Goal: Task Accomplishment & Management: Complete application form

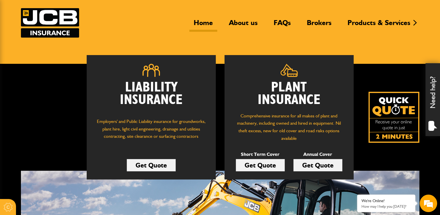
scroll to position [87, 0]
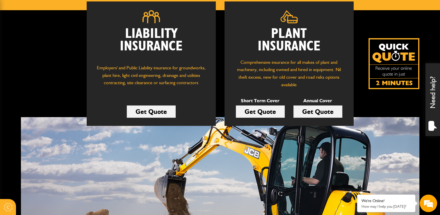
click at [257, 113] on link "Get Quote" at bounding box center [260, 111] width 49 height 12
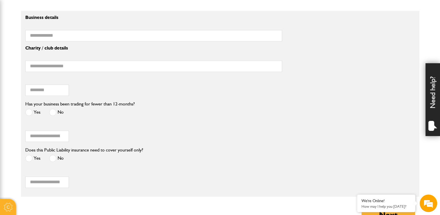
scroll to position [523, 0]
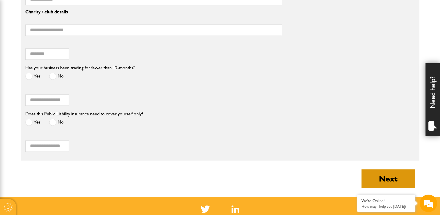
click at [382, 183] on button "Next" at bounding box center [388, 178] width 54 height 19
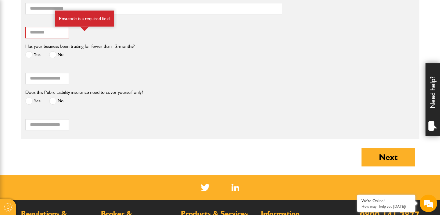
scroll to position [640, 0]
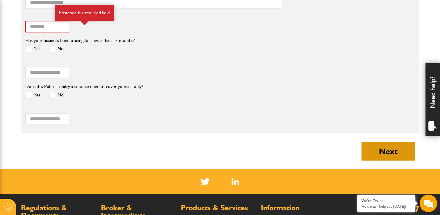
click at [381, 148] on button "Next" at bounding box center [388, 151] width 54 height 19
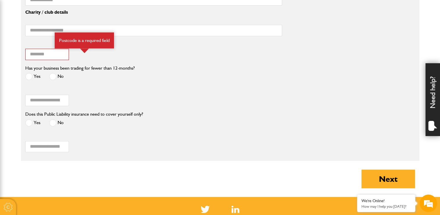
scroll to position [640, 0]
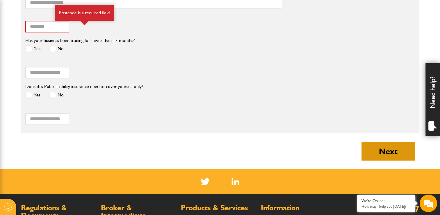
click at [384, 151] on button "Next" at bounding box center [388, 151] width 54 height 19
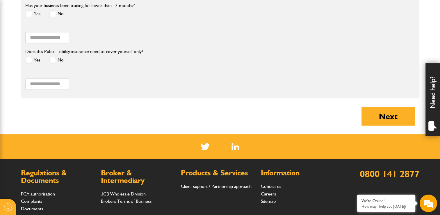
scroll to position [640, 0]
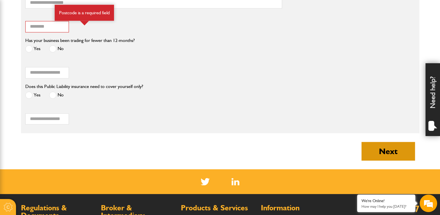
click at [380, 151] on button "Next" at bounding box center [388, 151] width 54 height 19
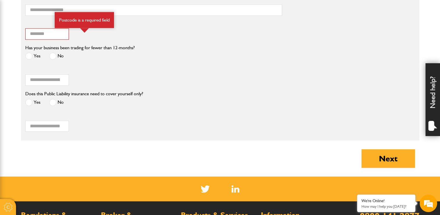
scroll to position [669, 0]
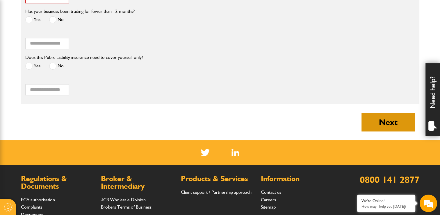
click at [374, 120] on button "Next" at bounding box center [388, 122] width 54 height 19
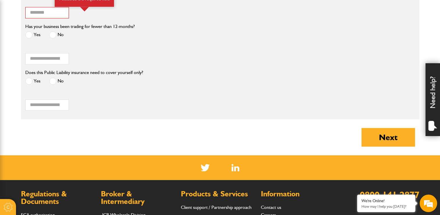
scroll to position [698, 0]
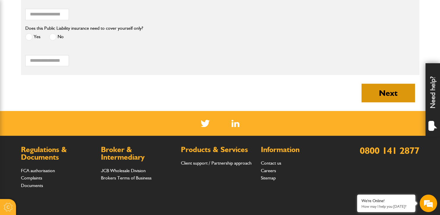
click at [377, 96] on button "Next" at bounding box center [388, 92] width 54 height 19
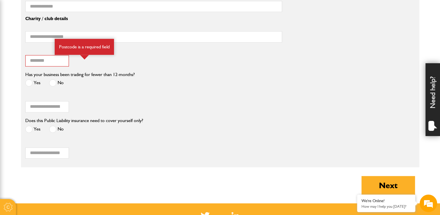
scroll to position [640, 0]
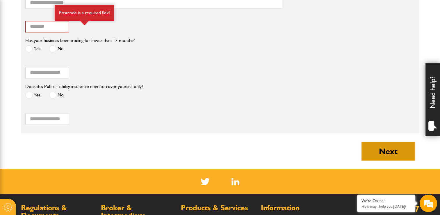
click at [396, 153] on button "Next" at bounding box center [388, 151] width 54 height 19
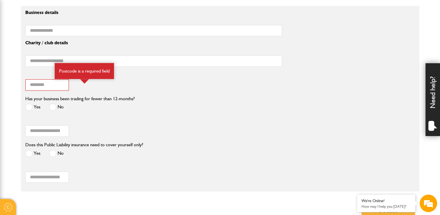
scroll to position [756, 0]
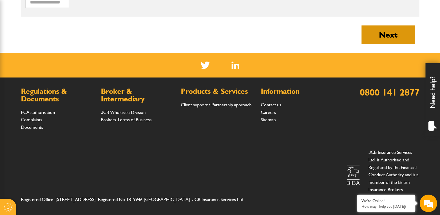
click at [373, 32] on button "Next" at bounding box center [388, 34] width 54 height 19
